Goal: Task Accomplishment & Management: Manage account settings

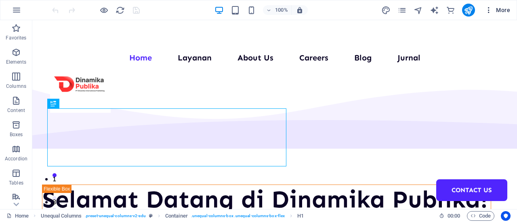
click at [501, 10] on span "More" at bounding box center [496, 10] width 25 height 8
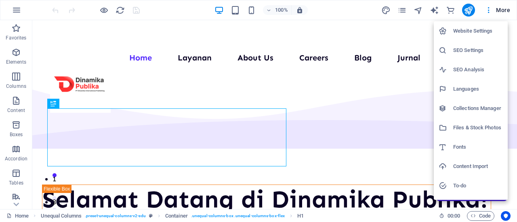
click at [476, 111] on h6 "Collections Manager" at bounding box center [478, 109] width 50 height 10
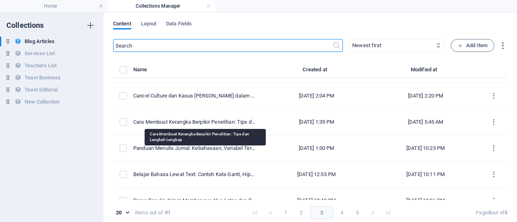
scroll to position [400, 0]
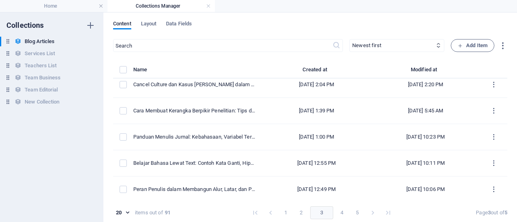
click at [337, 216] on button "4" at bounding box center [341, 213] width 13 height 13
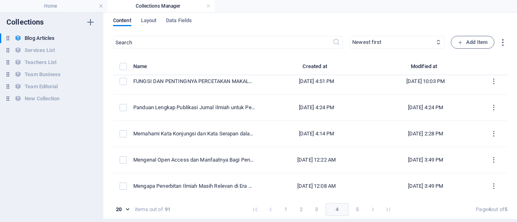
click at [287, 206] on button "1" at bounding box center [285, 209] width 13 height 13
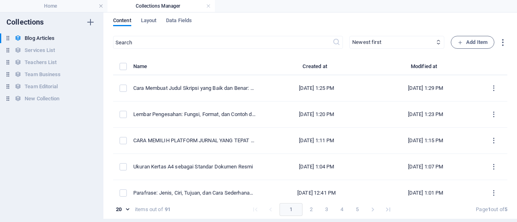
scroll to position [0, 0]
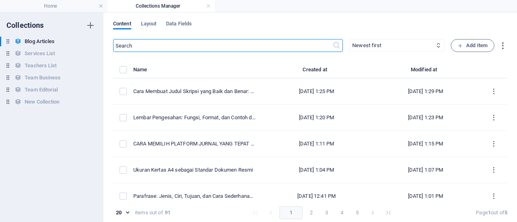
click at [290, 46] on input "text" at bounding box center [222, 45] width 219 height 13
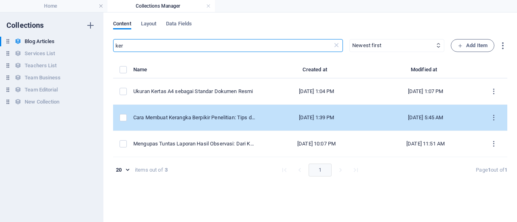
type input "ker"
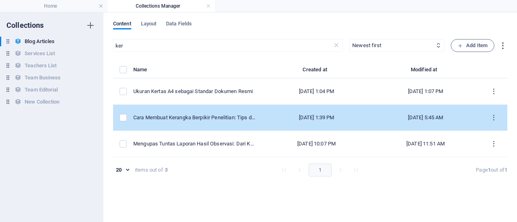
click at [277, 116] on div "[DATE] 1:39 PM" at bounding box center [316, 117] width 96 height 7
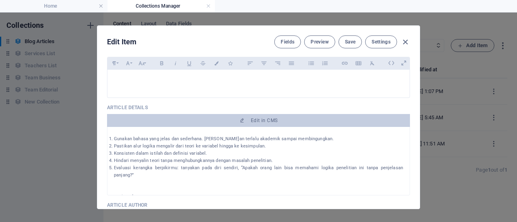
scroll to position [263, 0]
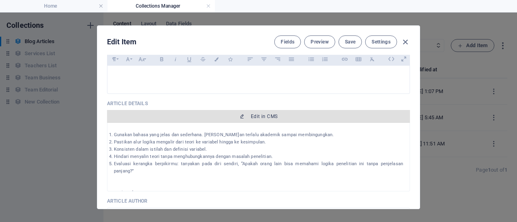
click at [301, 122] on button "Edit in CMS" at bounding box center [258, 116] width 303 height 13
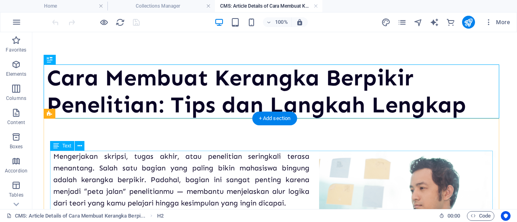
scroll to position [16, 0]
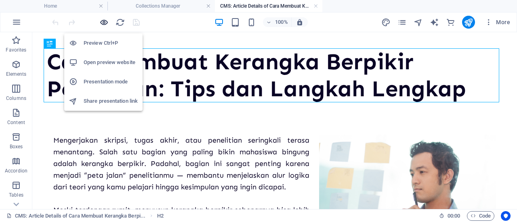
click at [102, 22] on icon "button" at bounding box center [103, 22] width 9 height 9
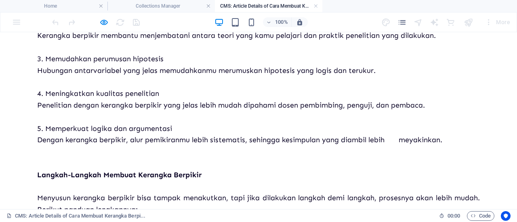
scroll to position [534, 0]
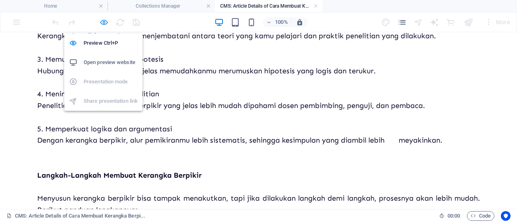
click at [104, 23] on icon "button" at bounding box center [103, 22] width 9 height 9
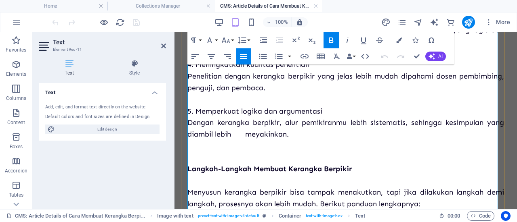
scroll to position [1476, 0]
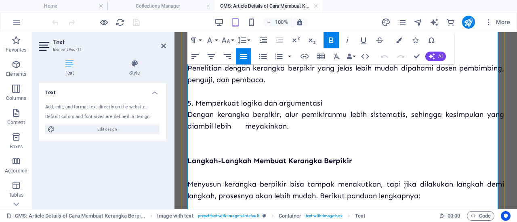
click at [248, 132] on p "Dengan kerangka berpikir, alur pemikiranmu lebih sistematis, sehingga kesimpula…" at bounding box center [345, 120] width 316 height 23
click at [161, 49] on icon at bounding box center [163, 46] width 5 height 6
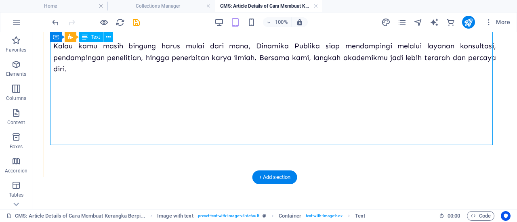
scroll to position [1291, 0]
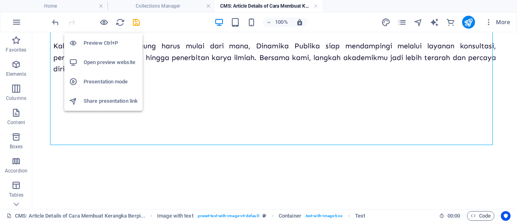
click at [103, 38] on h6 "Preview Ctrl+P" at bounding box center [111, 43] width 54 height 10
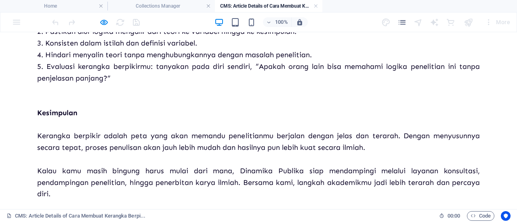
scroll to position [1166, 0]
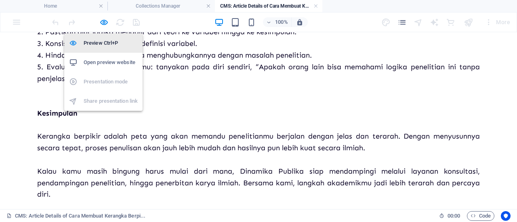
click at [101, 43] on h6 "Preview Ctrl+P" at bounding box center [111, 43] width 54 height 10
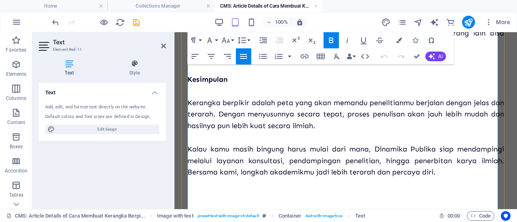
scroll to position [2157, 0]
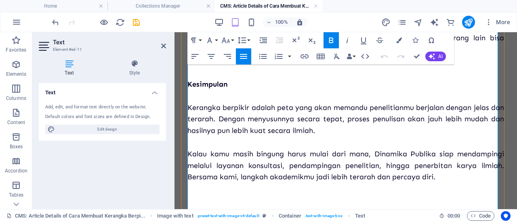
click at [256, 90] on p "Kesimpulan" at bounding box center [345, 85] width 316 height 12
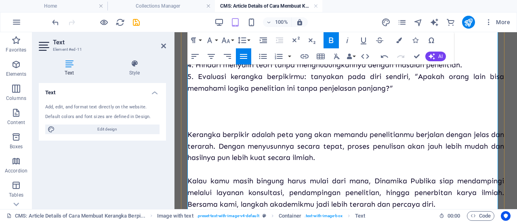
scroll to position [2128, 0]
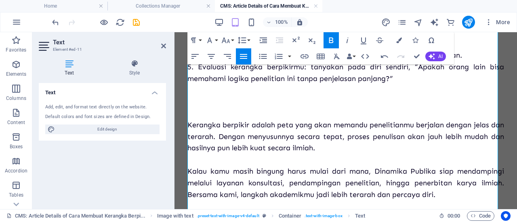
click at [168, 46] on aside "Text Element #ed-11 Text Style Text Add, edit, and format text directly on the …" at bounding box center [103, 120] width 142 height 177
click at [163, 46] on icon at bounding box center [163, 46] width 5 height 6
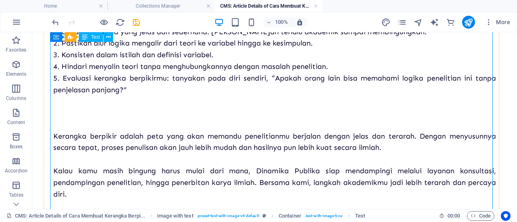
scroll to position [1154, 0]
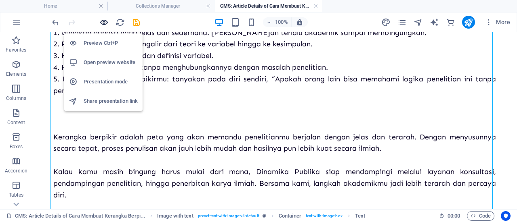
click at [103, 23] on icon "button" at bounding box center [103, 22] width 9 height 9
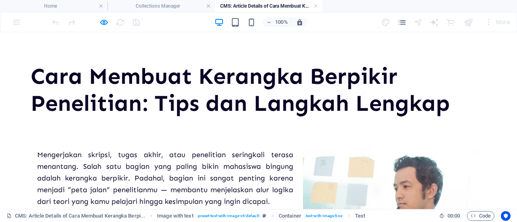
scroll to position [0, 0]
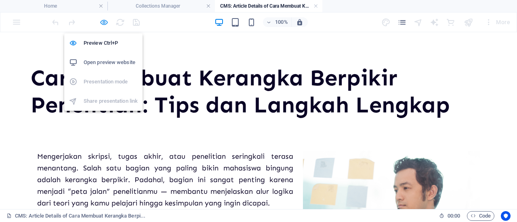
click at [101, 21] on icon "button" at bounding box center [103, 22] width 9 height 9
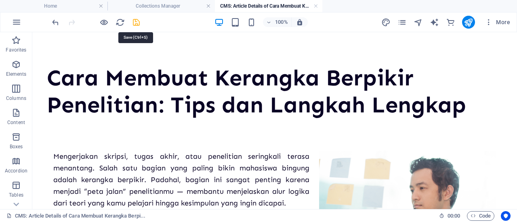
click at [133, 21] on icon "save" at bounding box center [136, 22] width 9 height 9
click at [469, 27] on button "publish" at bounding box center [468, 22] width 13 height 13
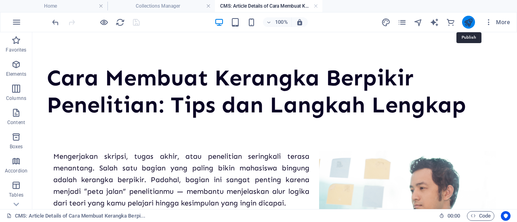
click at [468, 26] on icon "publish" at bounding box center [467, 22] width 9 height 9
click at [314, 8] on link at bounding box center [315, 6] width 5 height 8
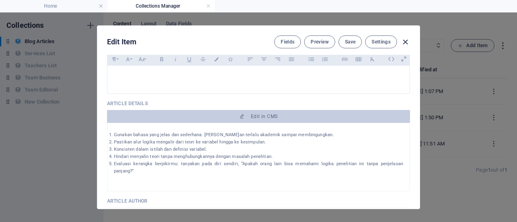
click at [405, 38] on icon "button" at bounding box center [404, 42] width 9 height 9
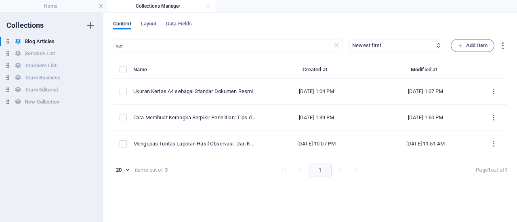
type input "[DATE]"
checkbox input "false"
type input "cara-membuat-kerangka-berpikir-penelitian-tips-dan-langkah-lengkap"
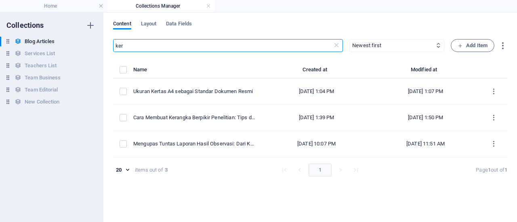
click at [260, 45] on input "ker" at bounding box center [222, 45] width 219 height 13
type input "k"
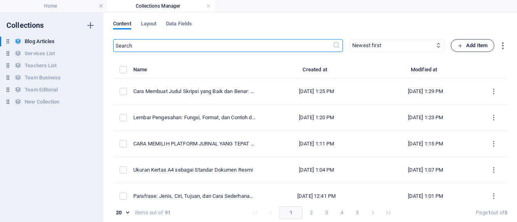
click at [460, 48] on icon "button" at bounding box center [459, 45] width 5 height 5
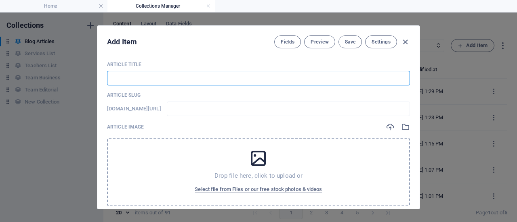
click at [165, 72] on input "text" at bounding box center [258, 78] width 303 height 15
paste input "Cara Menulis Sitasi Akademik: Panduan Lengkap, Tips, dan Contohnya"
type input "Cara Menulis Sitasi Akademik: Panduan Lengkap, Tips, dan Contohnya"
type input "cara-menulis-sitasi-akademik-panduan-lengkap-tips-dan-contohnya"
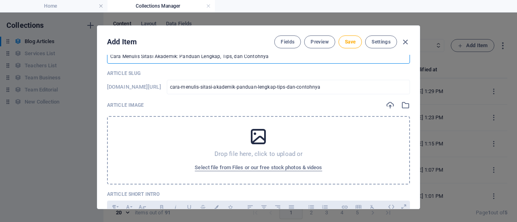
scroll to position [15, 0]
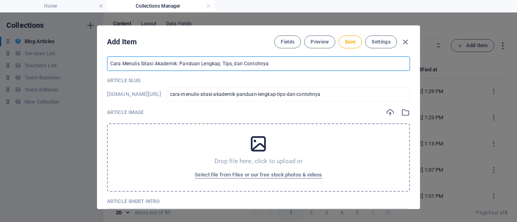
type input "Cara Menulis Sitasi Akademik: Panduan Lengkap, Tips, dan Contohnya"
